Goal: Transaction & Acquisition: Book appointment/travel/reservation

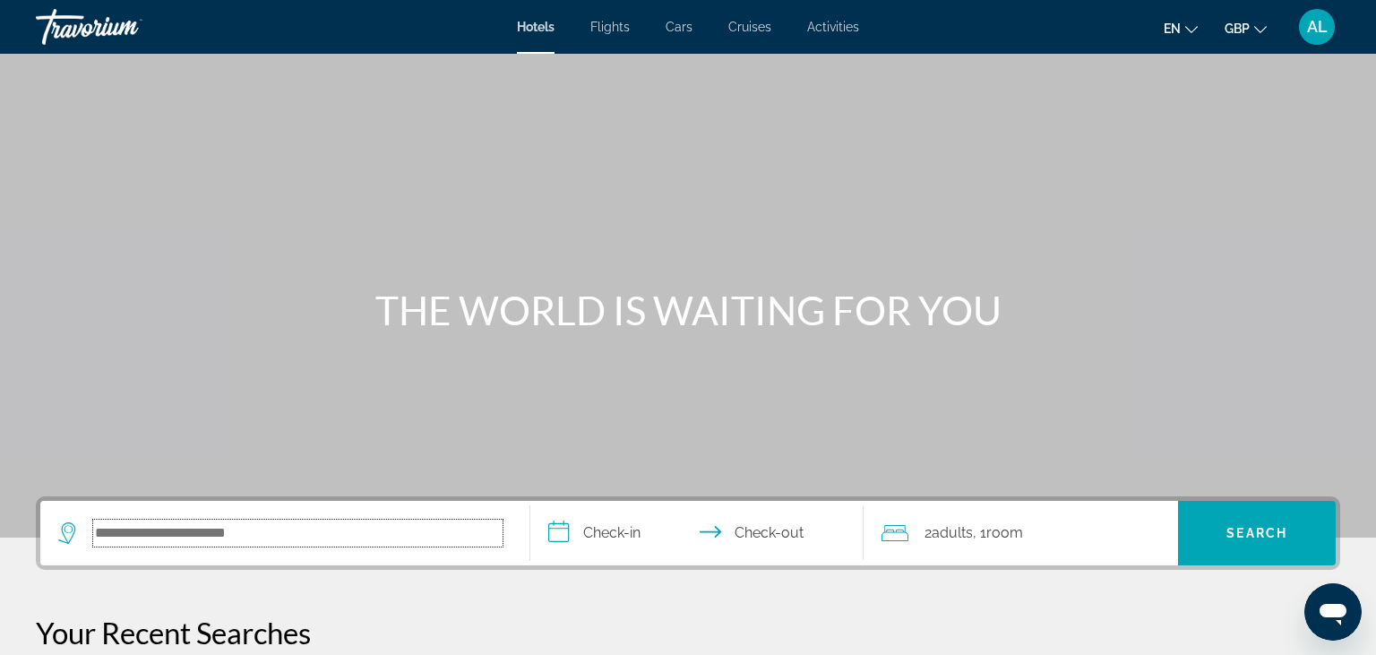
click at [214, 537] on input "Search hotel destination" at bounding box center [297, 533] width 409 height 27
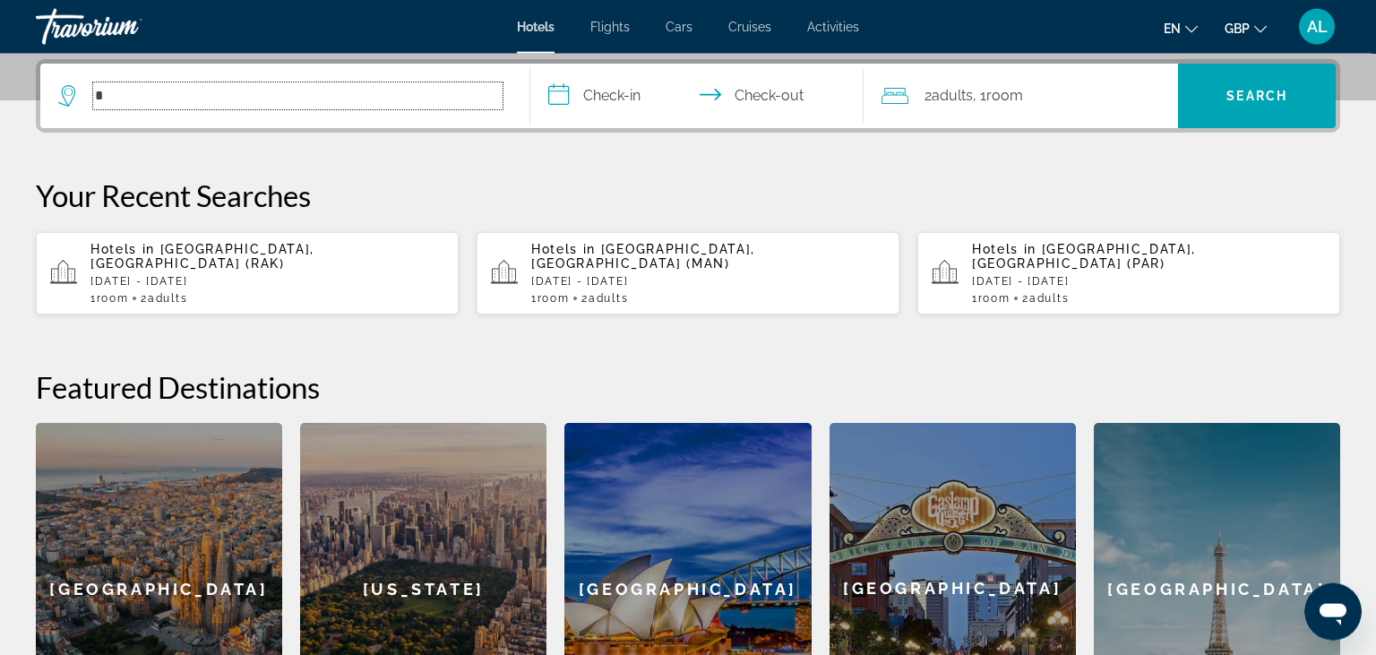
scroll to position [437, 0]
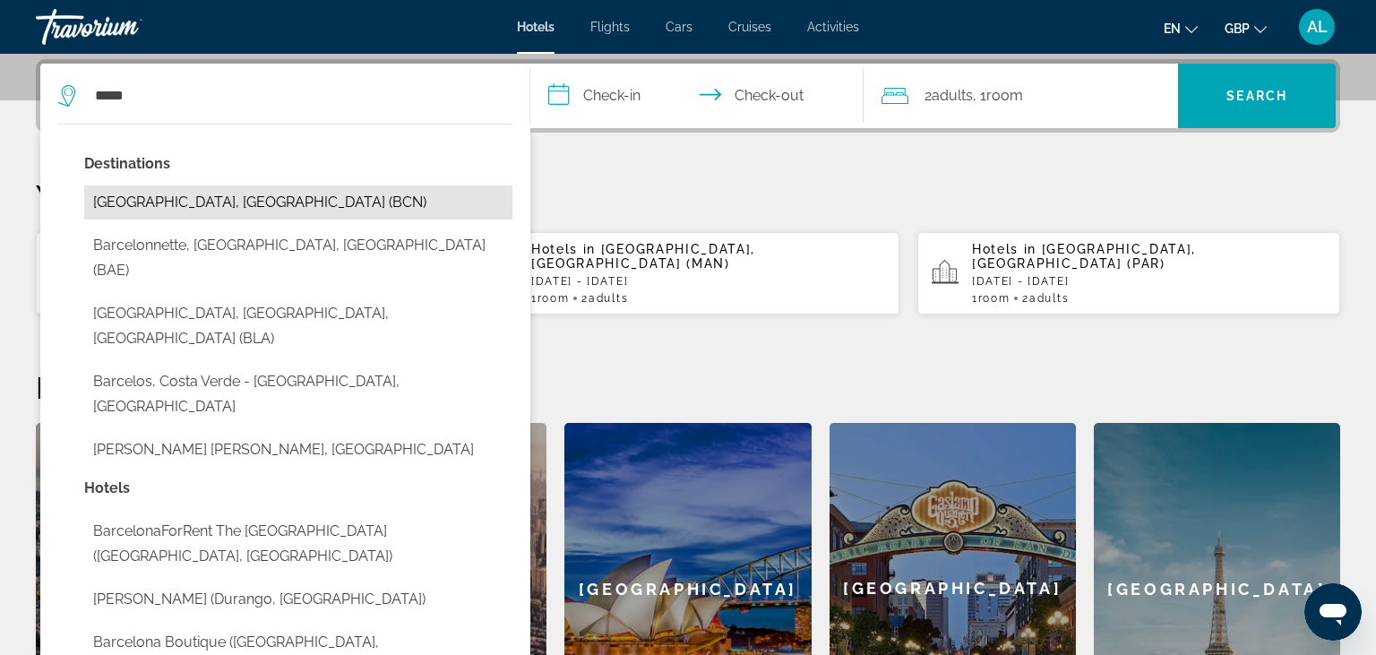
click at [158, 213] on button "[GEOGRAPHIC_DATA], [GEOGRAPHIC_DATA] (BCN)" at bounding box center [298, 202] width 428 height 34
type input "**********"
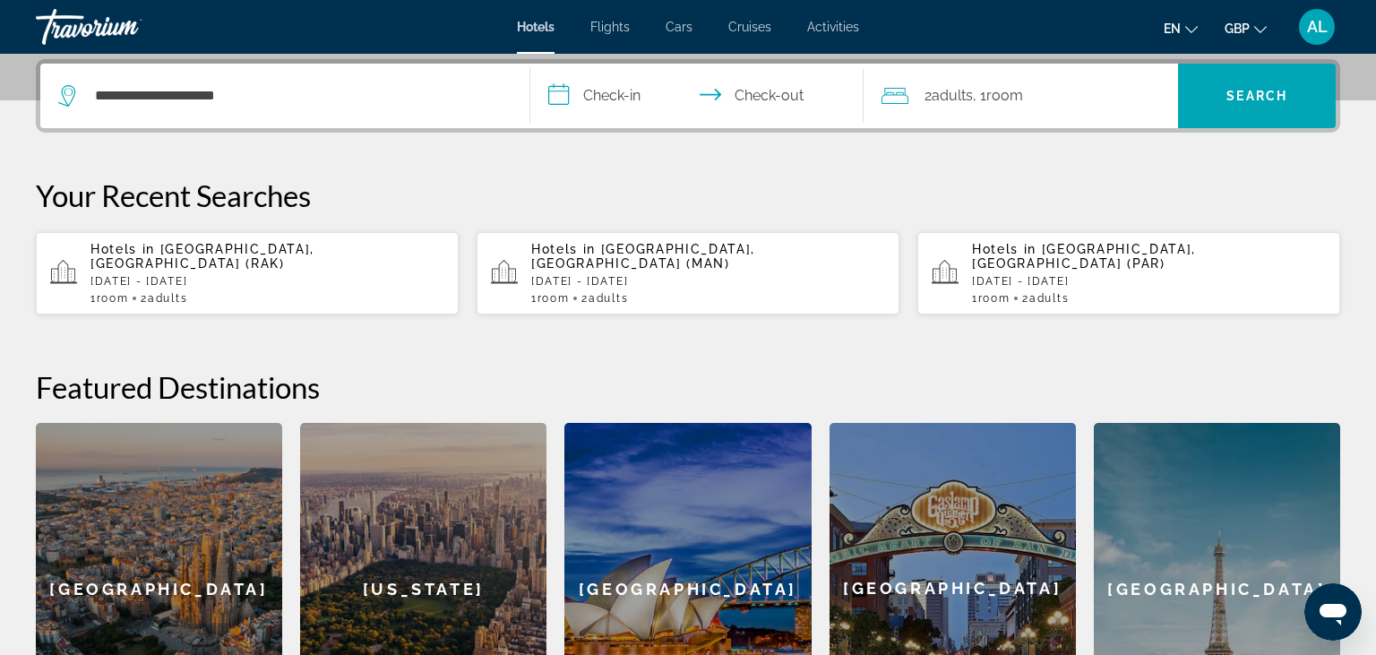
click at [636, 97] on input "**********" at bounding box center [700, 99] width 340 height 70
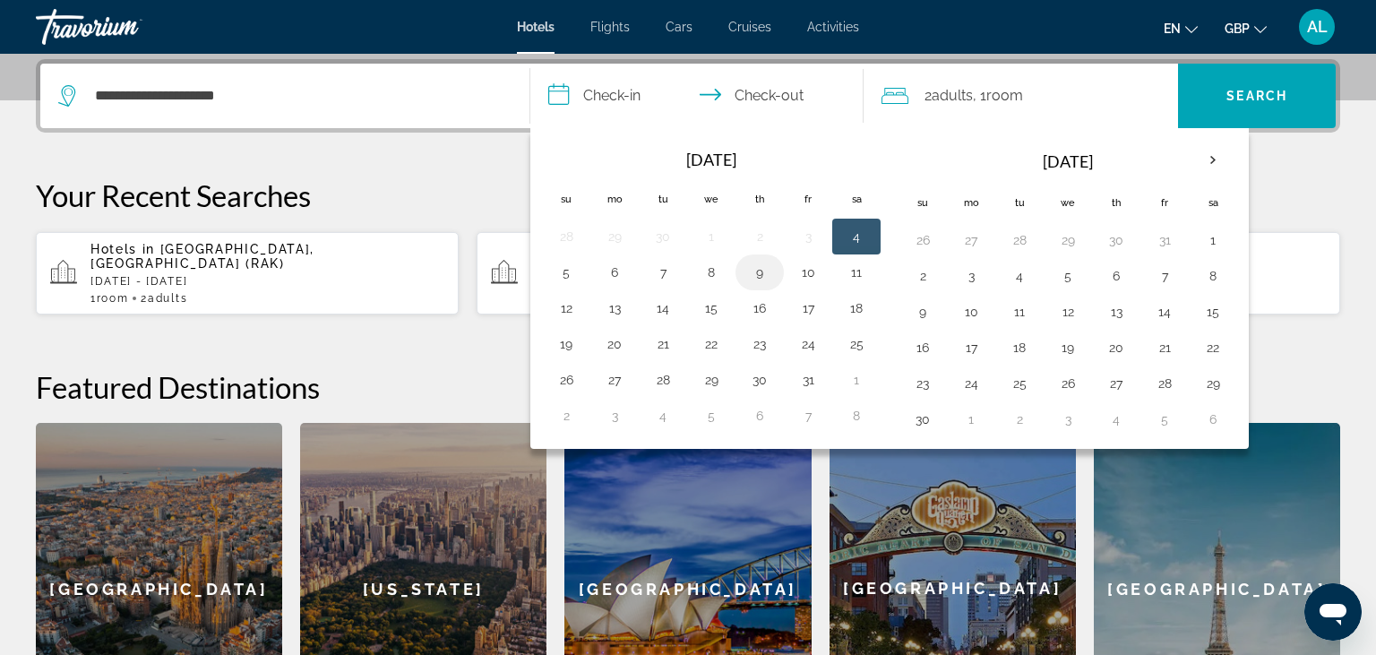
click at [772, 276] on button "9" at bounding box center [759, 272] width 29 height 25
click at [822, 276] on td "10" at bounding box center [808, 272] width 48 height 36
click at [825, 269] on td "10" at bounding box center [808, 272] width 48 height 36
click at [745, 267] on button "9" at bounding box center [759, 272] width 29 height 25
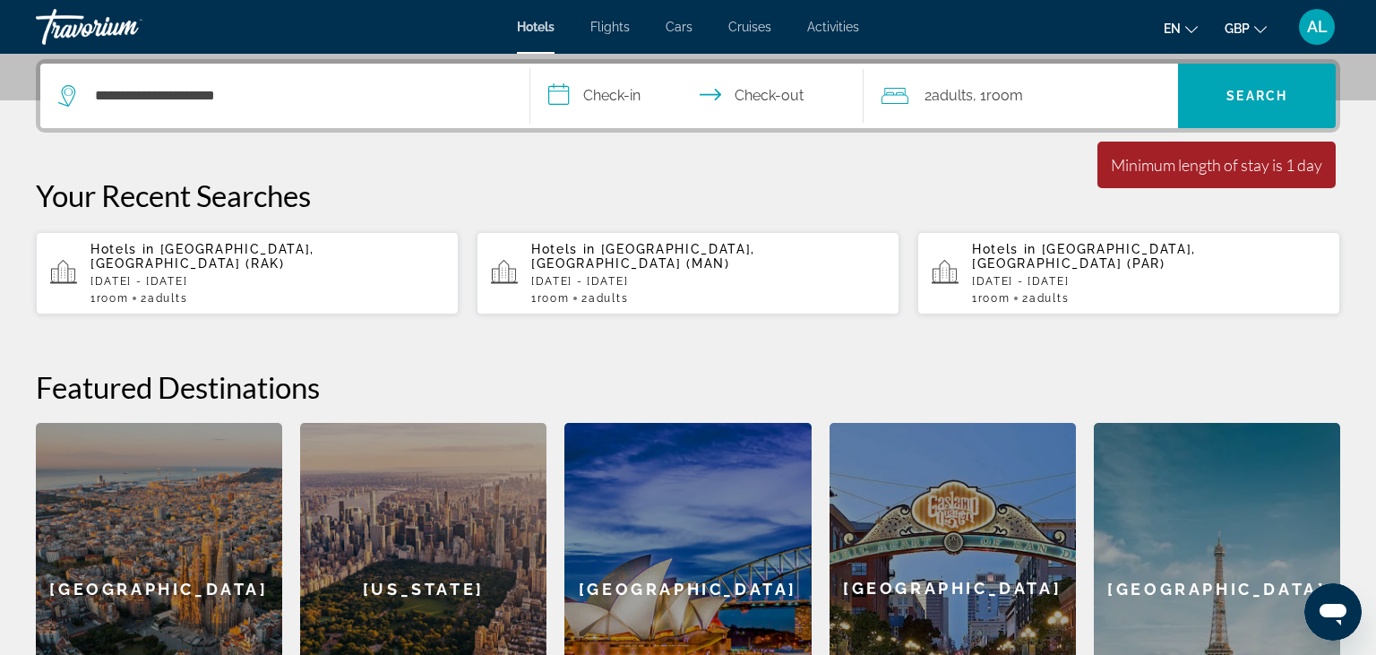
click at [618, 100] on input "**********" at bounding box center [700, 99] width 340 height 70
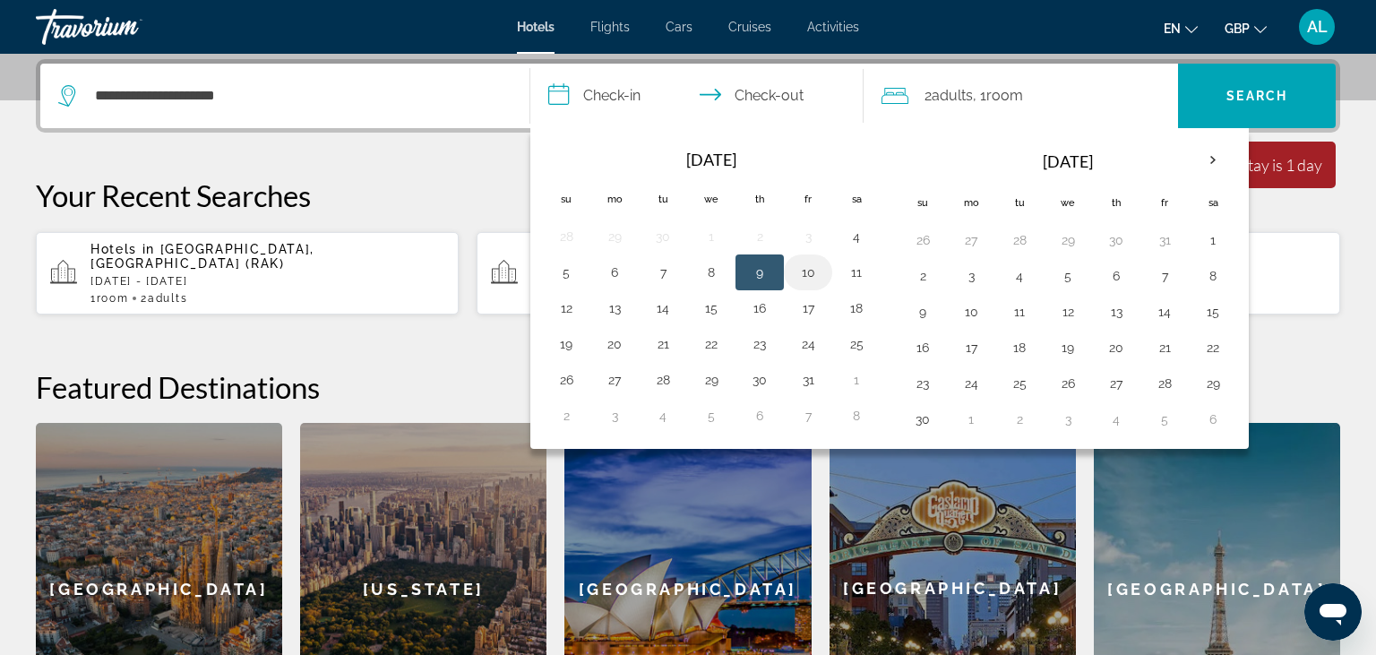
click at [807, 269] on button "10" at bounding box center [808, 272] width 29 height 25
click at [566, 305] on button "12" at bounding box center [566, 308] width 29 height 25
type input "**********"
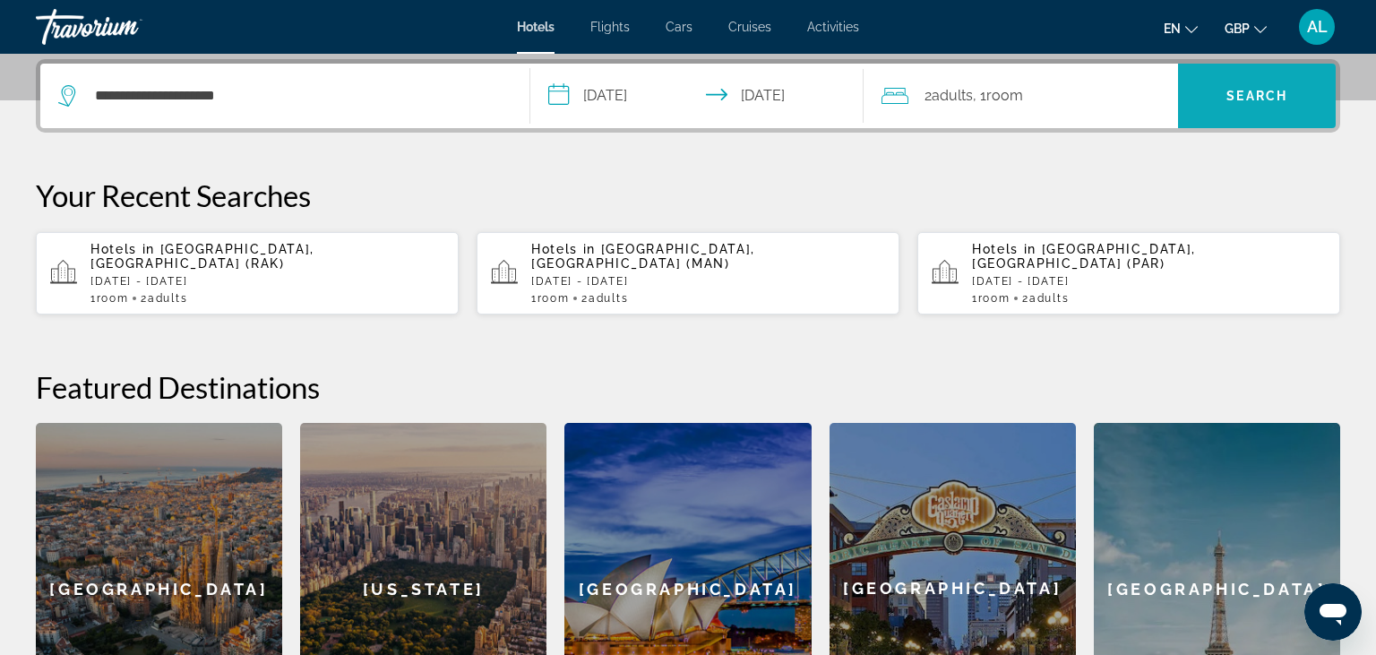
click at [1226, 95] on span "Search" at bounding box center [1257, 95] width 158 height 43
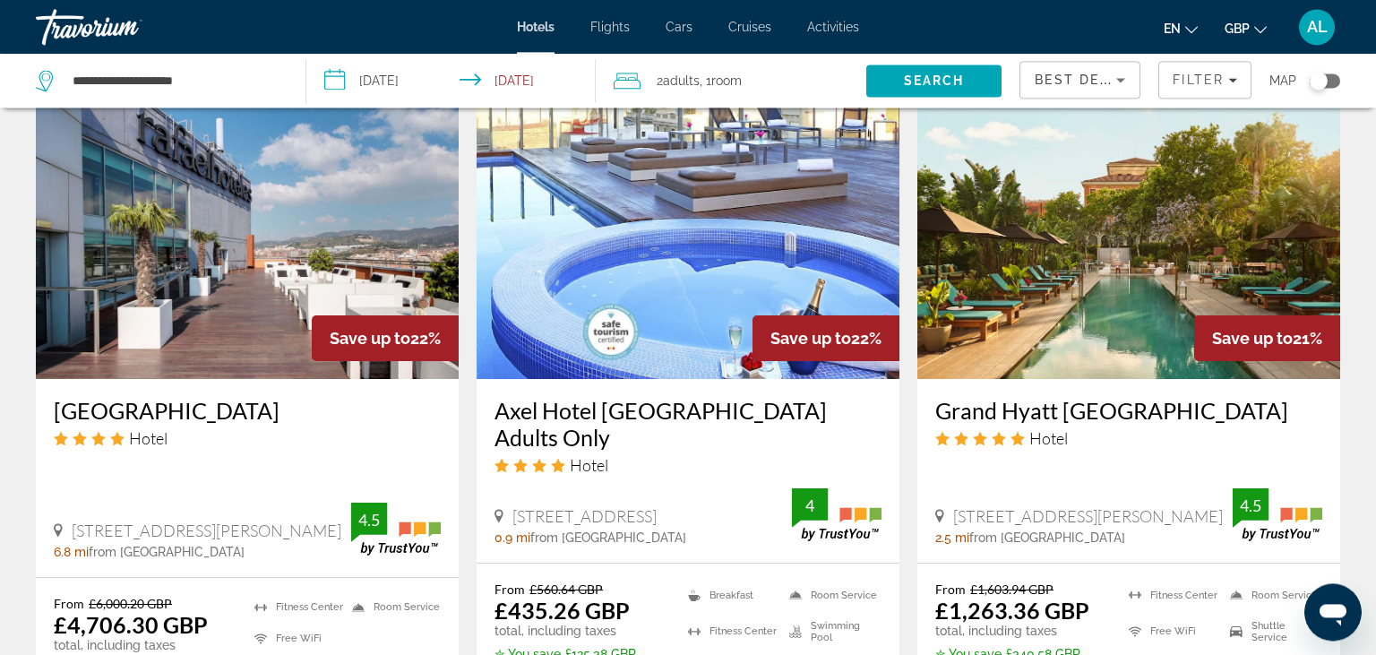
scroll to position [1440, 0]
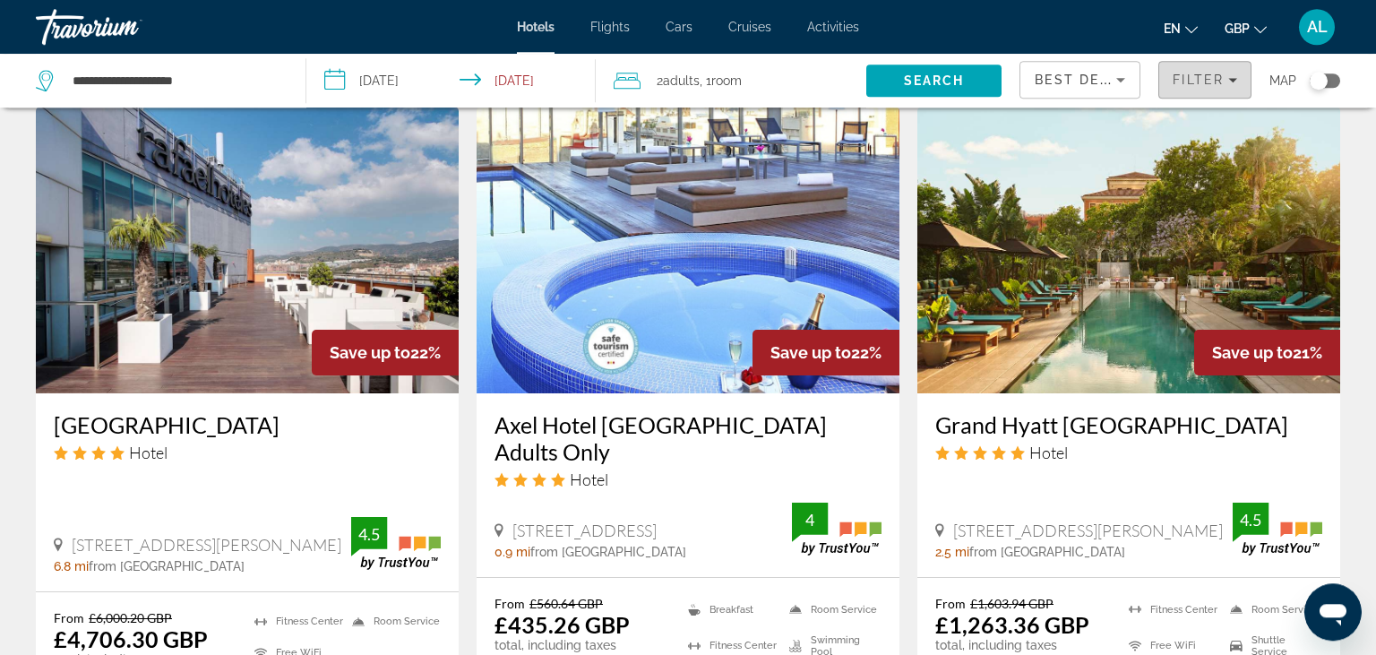
click at [1198, 75] on span "Filter" at bounding box center [1198, 80] width 51 height 14
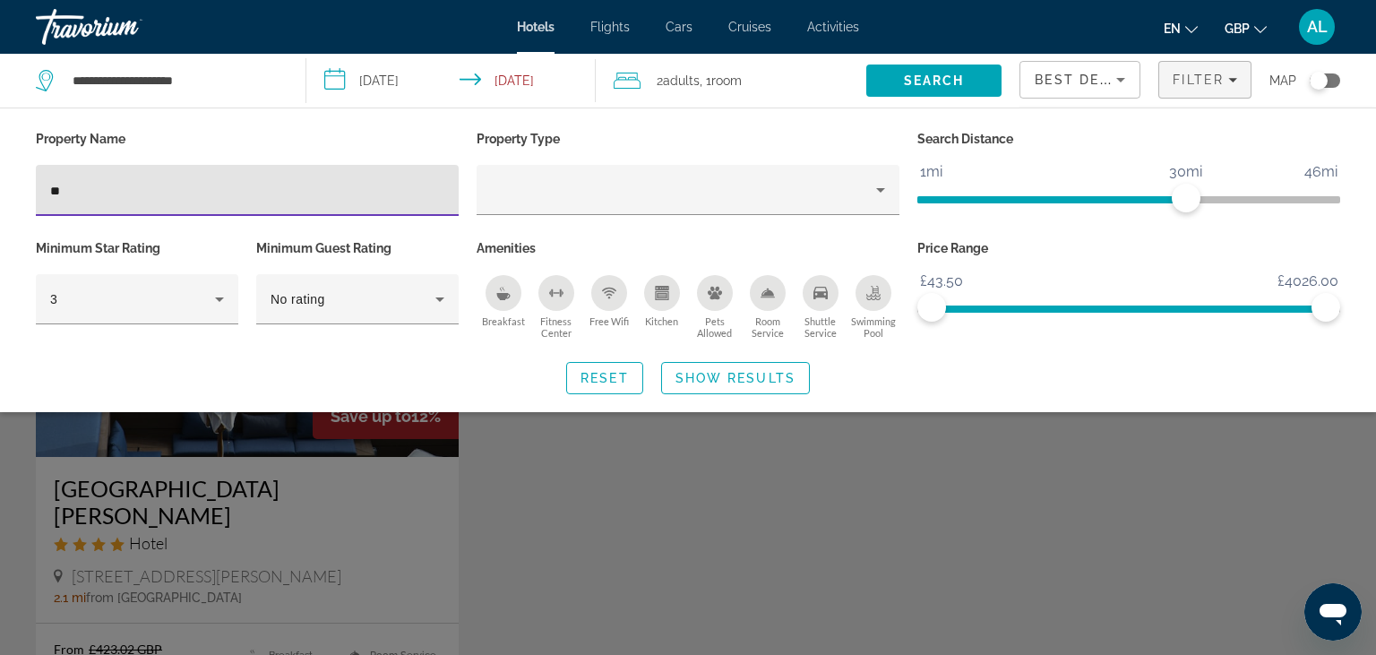
type input "*"
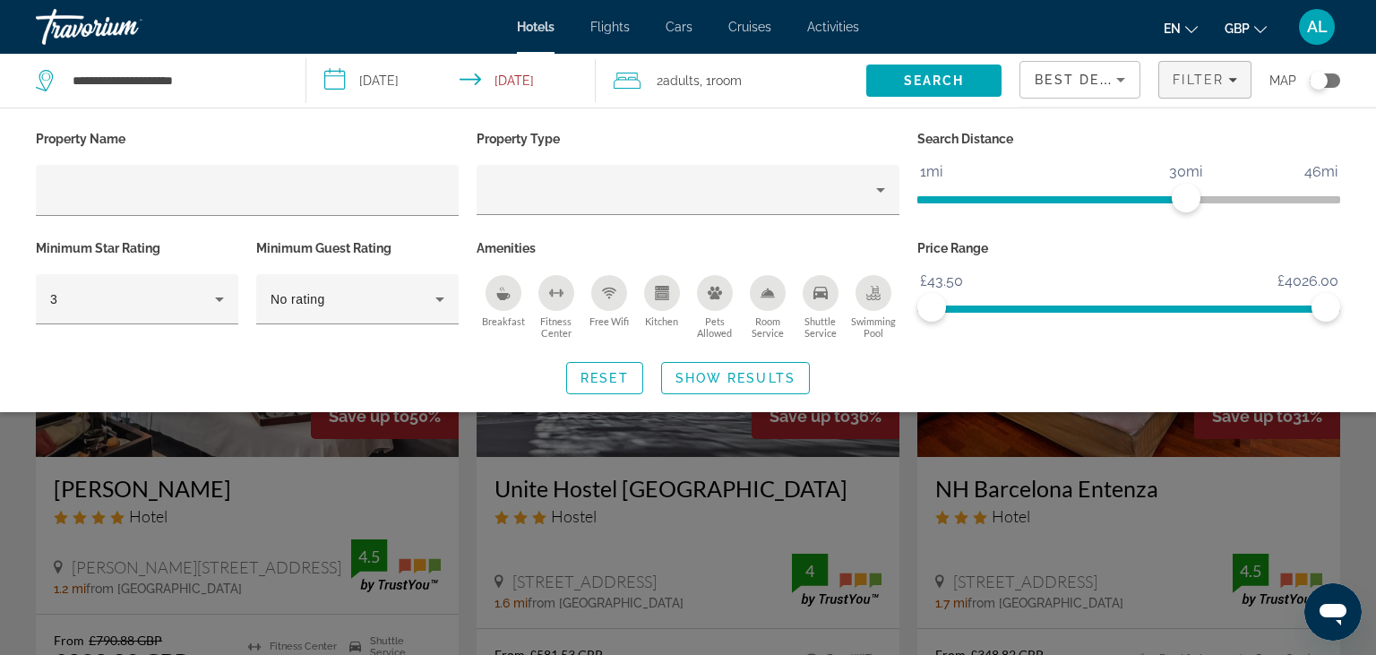
click at [0, 525] on div "Search widget" at bounding box center [688, 462] width 1376 height 386
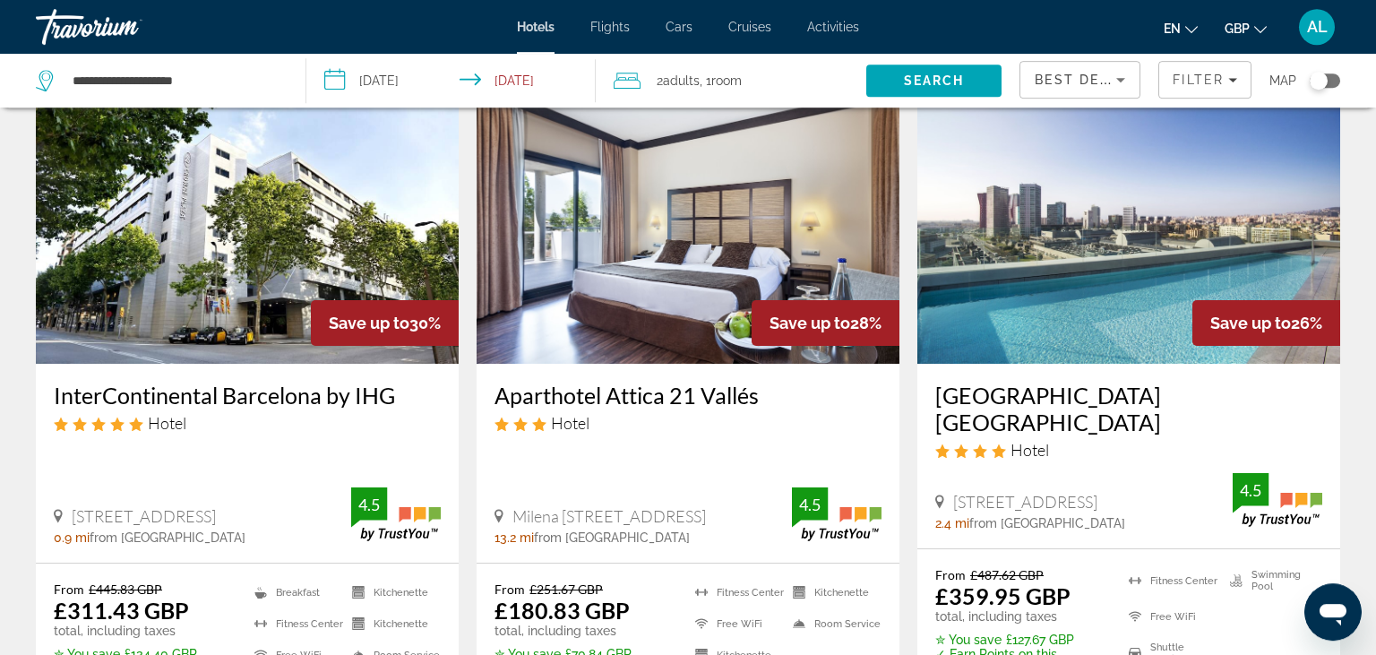
scroll to position [782, 0]
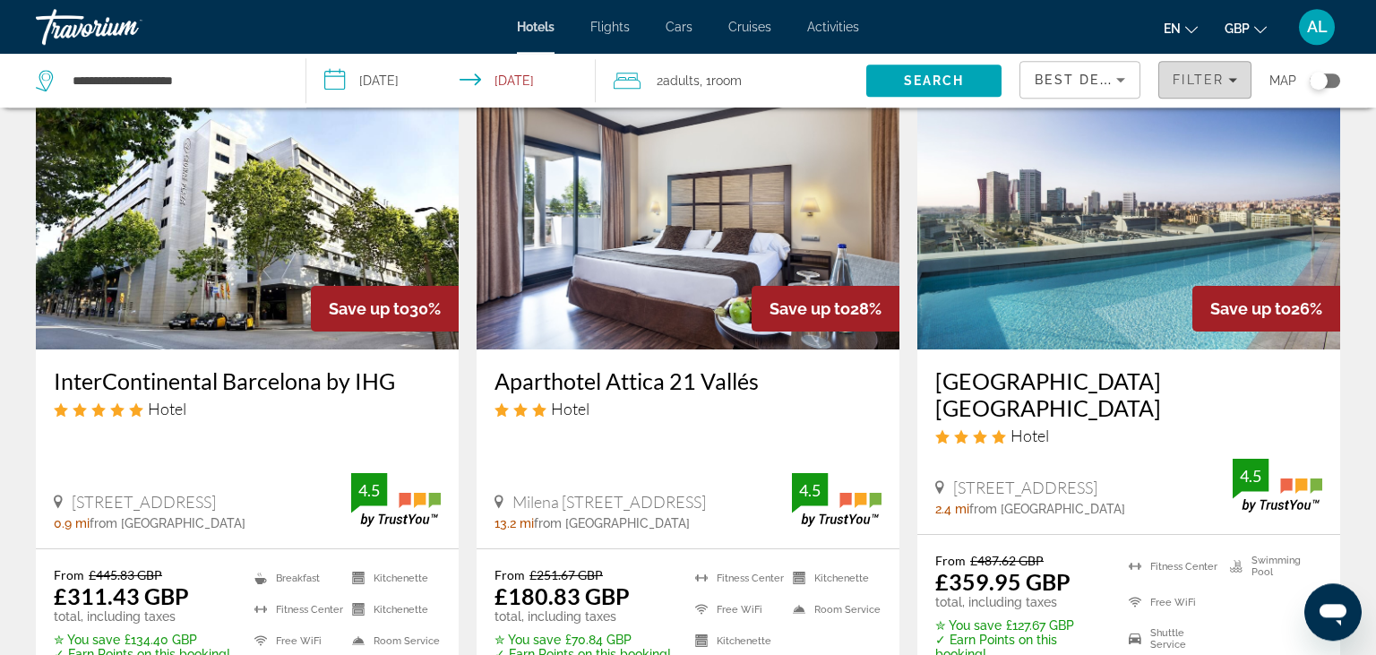
click at [1196, 69] on span "Filters" at bounding box center [1204, 79] width 91 height 43
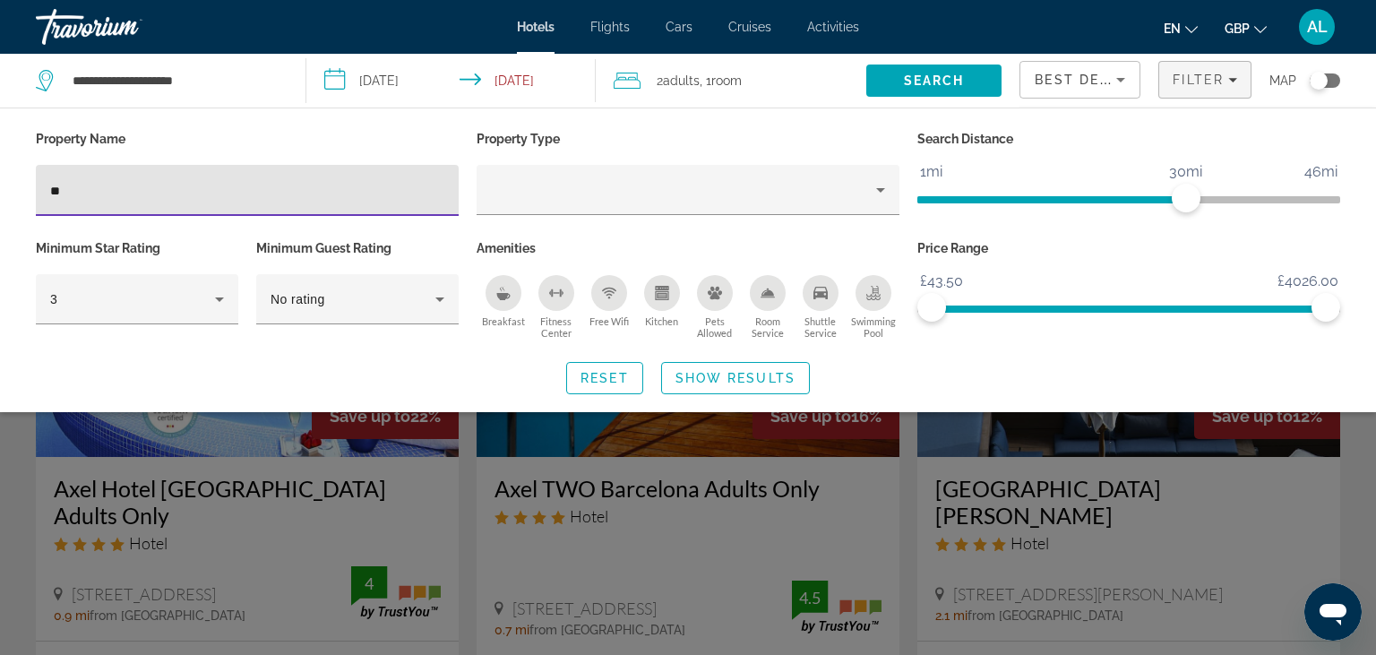
type input "**"
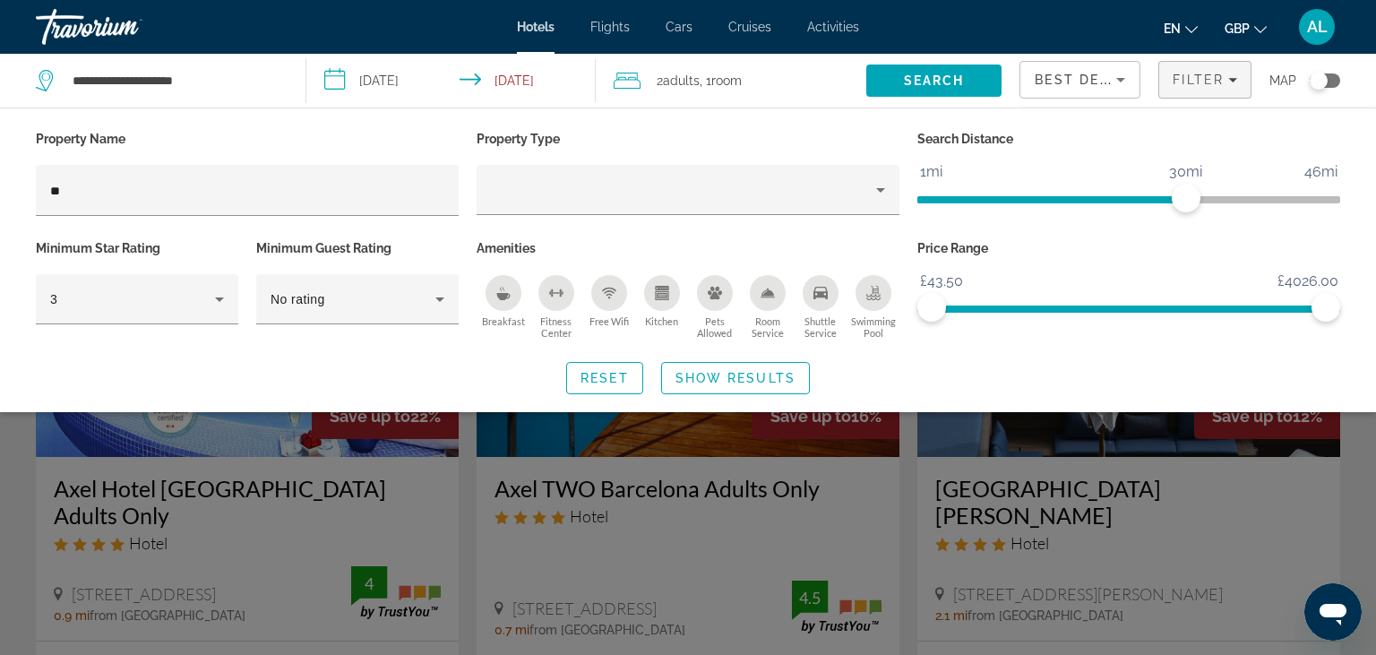
click at [31, 603] on div "Search widget" at bounding box center [688, 462] width 1376 height 386
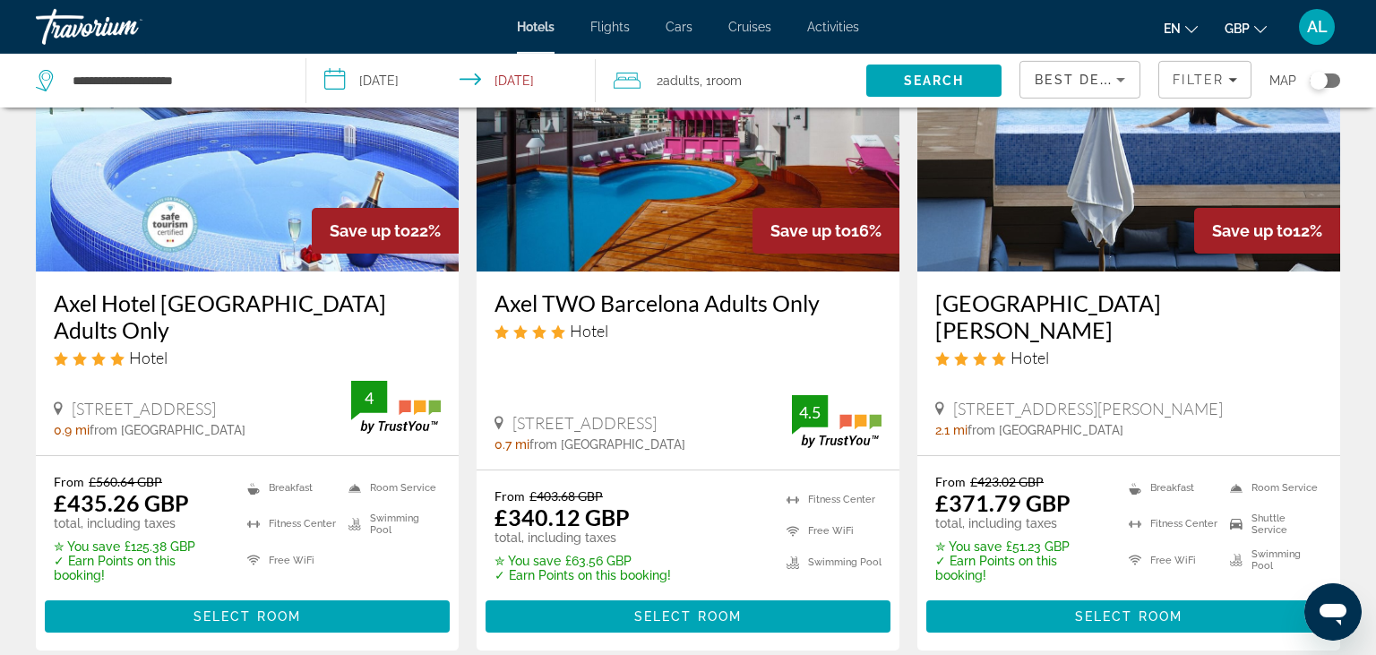
scroll to position [184, 0]
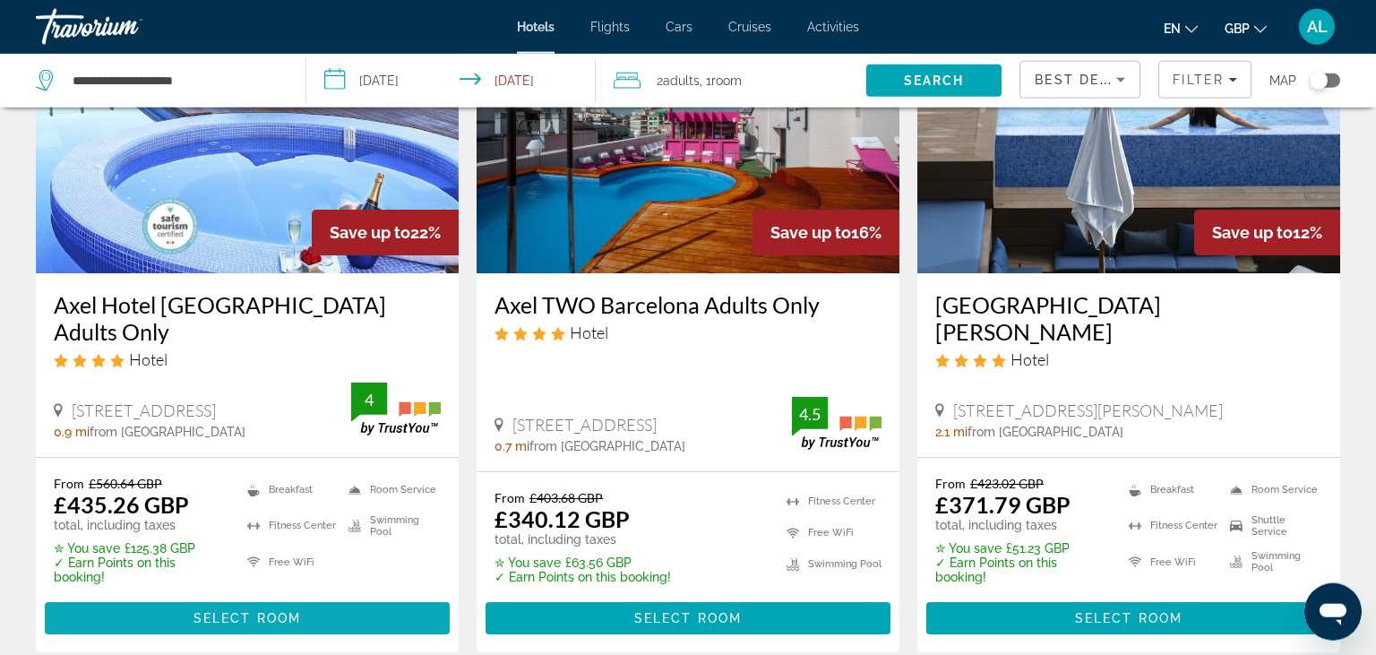
click at [249, 611] on span "Select Room" at bounding box center [246, 618] width 107 height 14
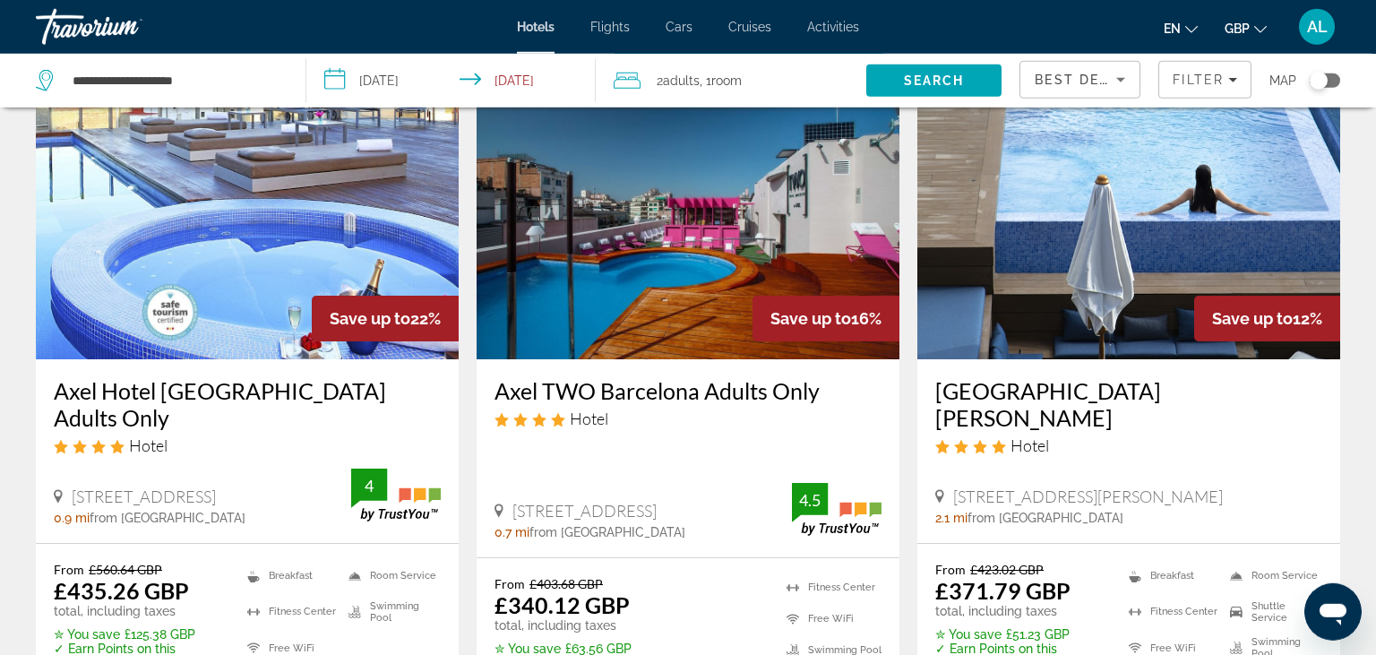
scroll to position [99, 0]
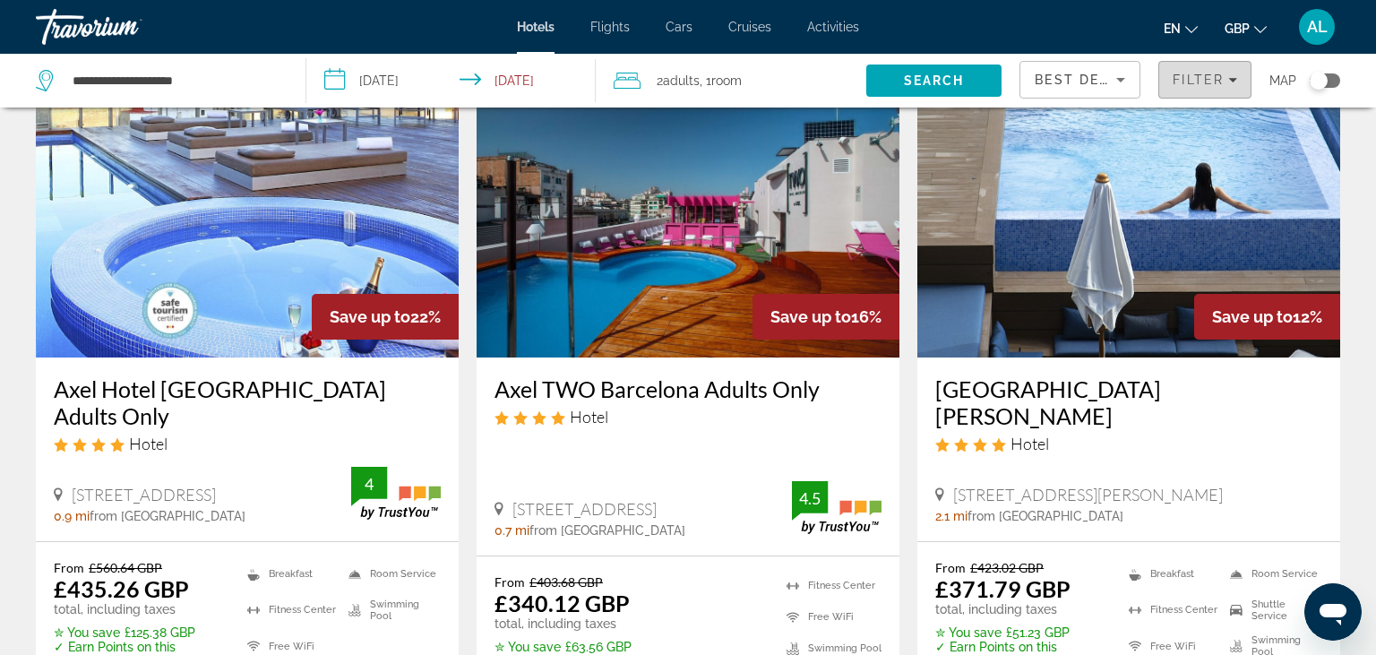
click at [1215, 76] on span "Filter" at bounding box center [1198, 80] width 51 height 14
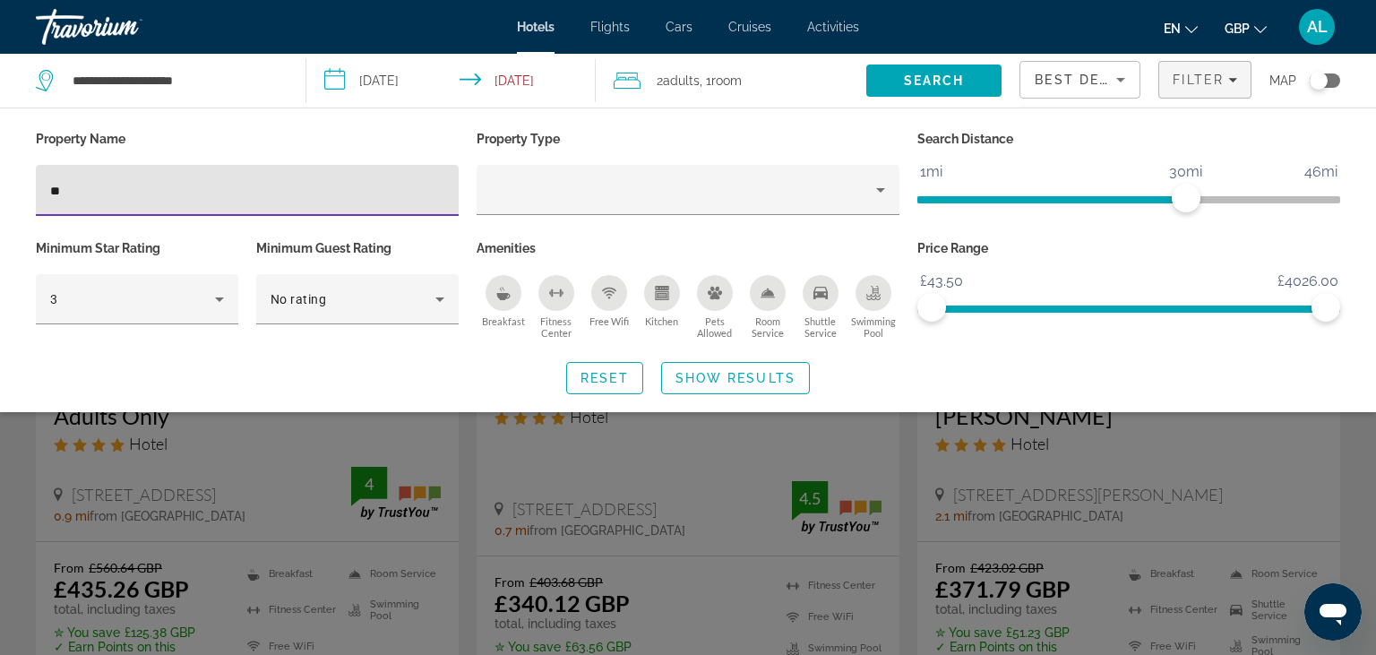
type input "*"
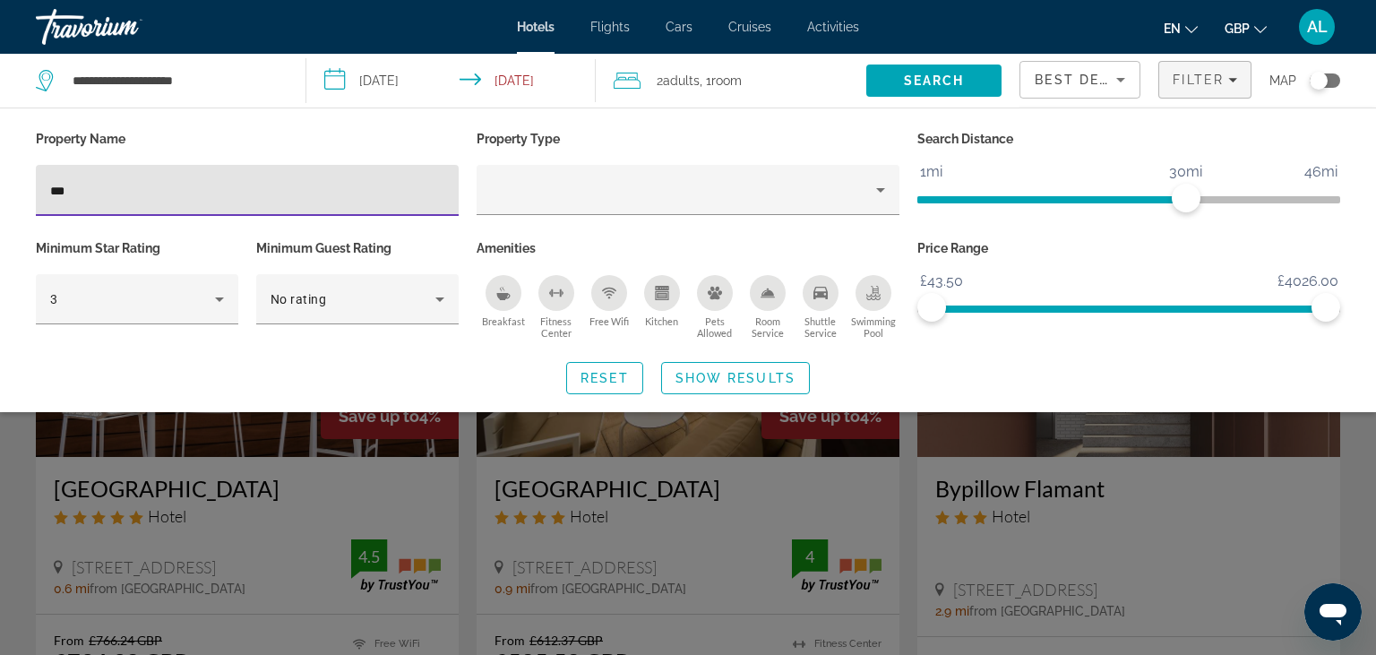
type input "***"
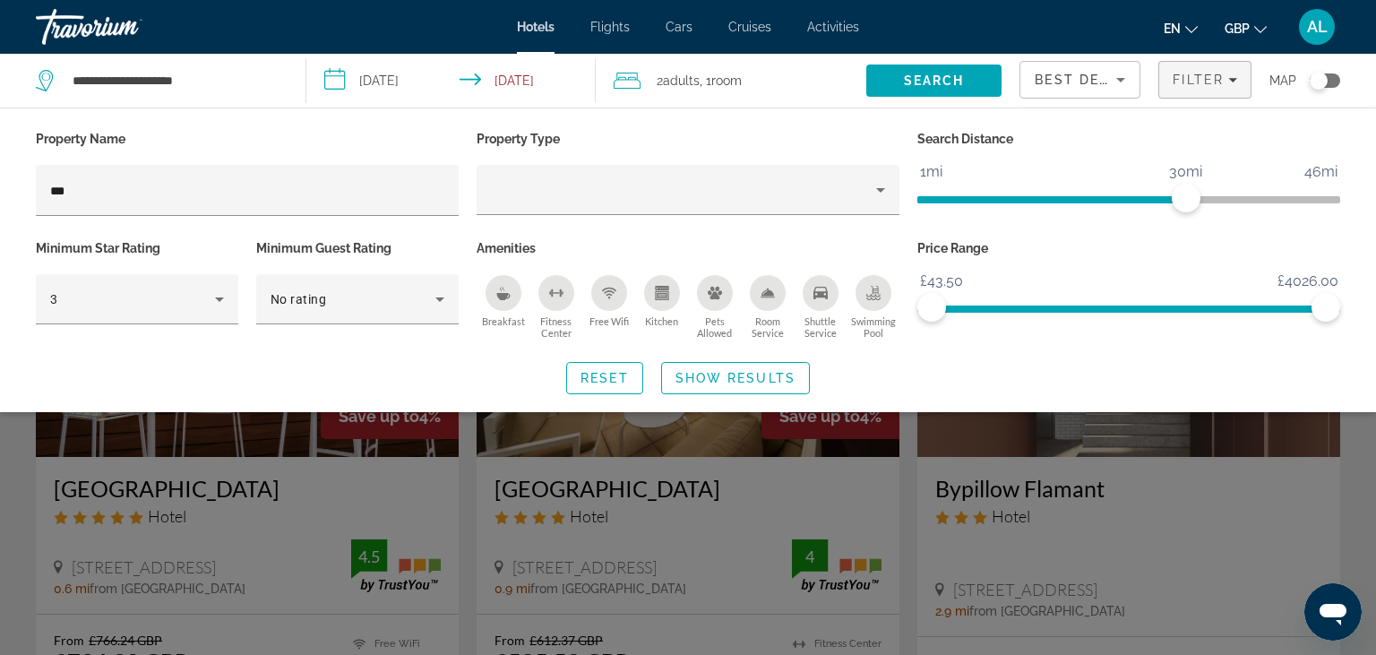
click at [2, 522] on div "Search widget" at bounding box center [688, 462] width 1376 height 386
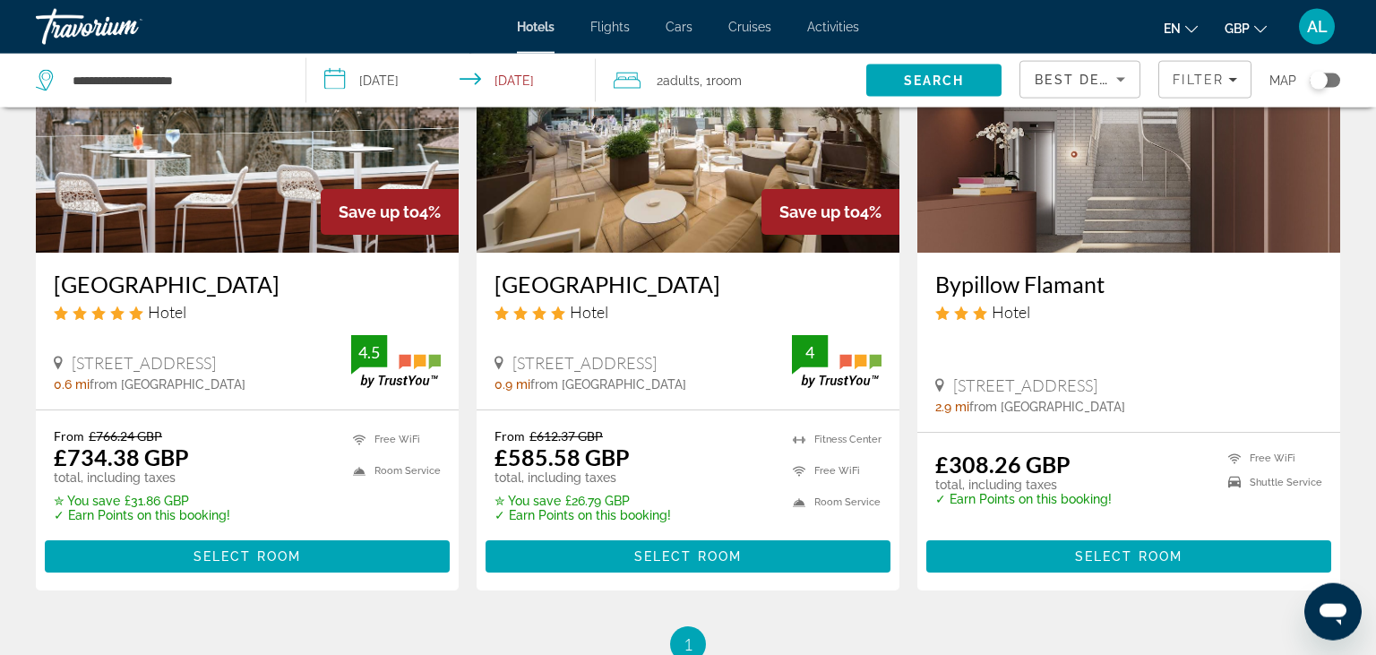
scroll to position [199, 0]
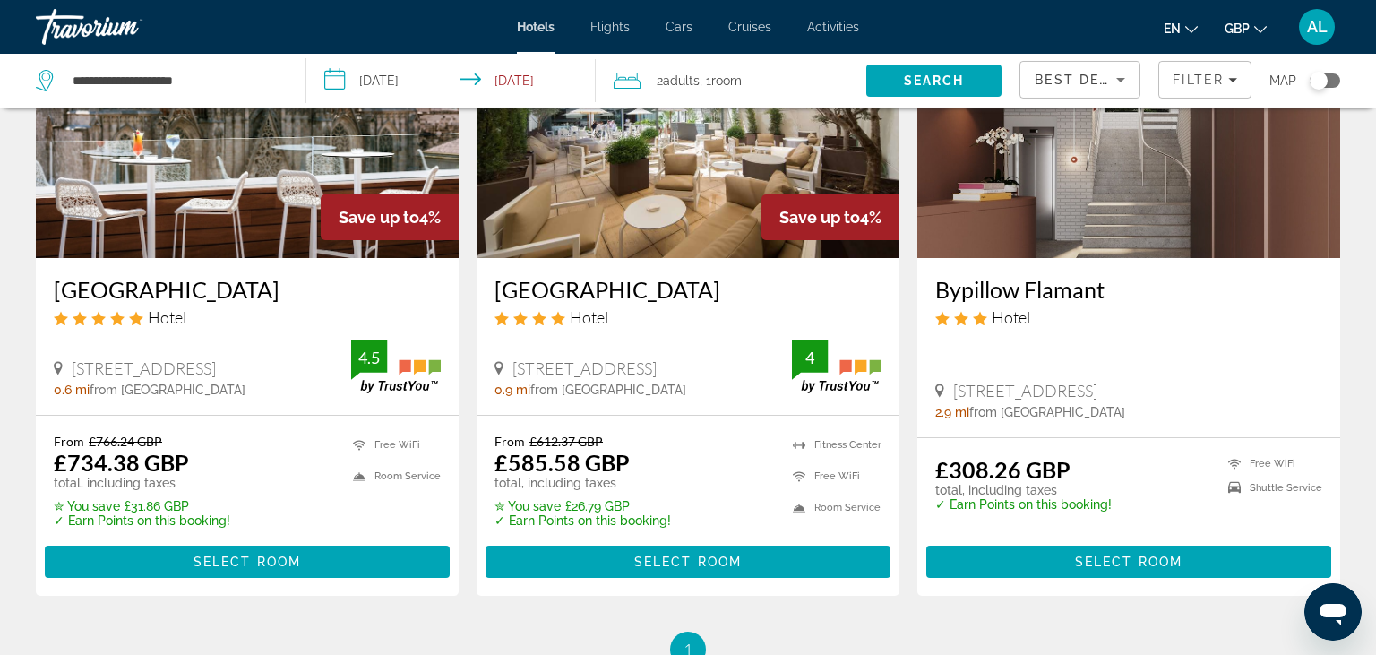
click at [98, 23] on div "Travorium" at bounding box center [125, 27] width 179 height 47
